Goal: Check status: Check status

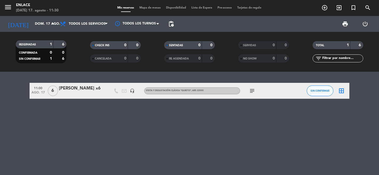
click at [46, 23] on input "dom. 17 ago." at bounding box center [55, 24] width 46 height 10
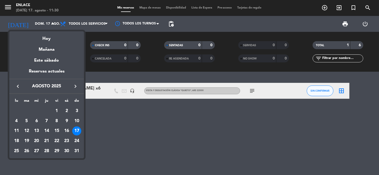
click at [37, 149] on div "27" at bounding box center [36, 151] width 9 height 9
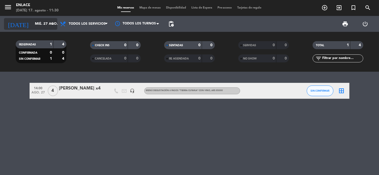
click at [37, 25] on input "mié. 27 ago." at bounding box center [55, 24] width 46 height 10
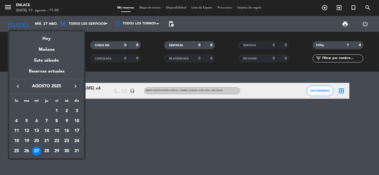
click at [45, 151] on div "28" at bounding box center [46, 151] width 9 height 9
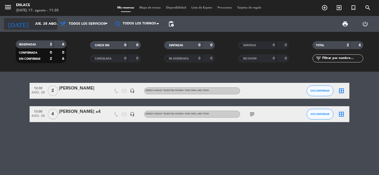
click at [32, 29] on div "[DATE] [DATE] arrow_drop_down" at bounding box center [30, 24] width 53 height 12
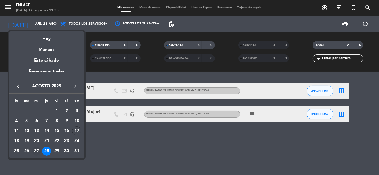
click at [35, 150] on div "27" at bounding box center [36, 151] width 9 height 9
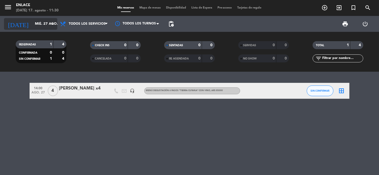
click at [48, 25] on input "mié. 27 ago." at bounding box center [55, 24] width 46 height 10
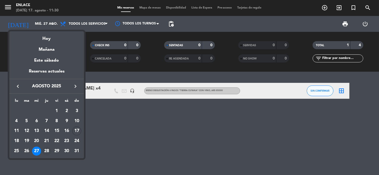
click at [49, 151] on div "28" at bounding box center [46, 151] width 9 height 9
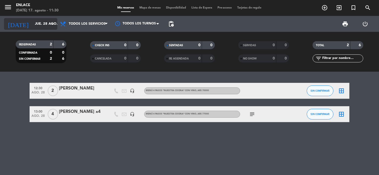
click at [53, 28] on input "jue. 28 ago." at bounding box center [55, 24] width 46 height 10
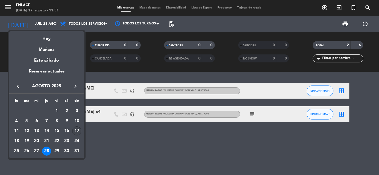
click at [75, 129] on div "17" at bounding box center [76, 131] width 9 height 9
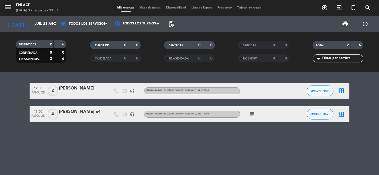
type input "dom. 17 ago."
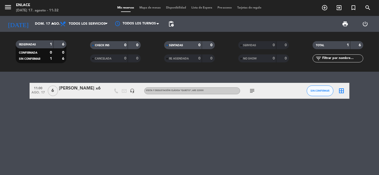
click at [253, 90] on icon "subject" at bounding box center [252, 91] width 6 height 6
click at [230, 111] on div "11:00 [DATE] 6 [PERSON_NAME] x6 headset_mic Visita y degustación Clásica "Quiet…" at bounding box center [189, 124] width 379 height 104
